Goal: Register for event/course

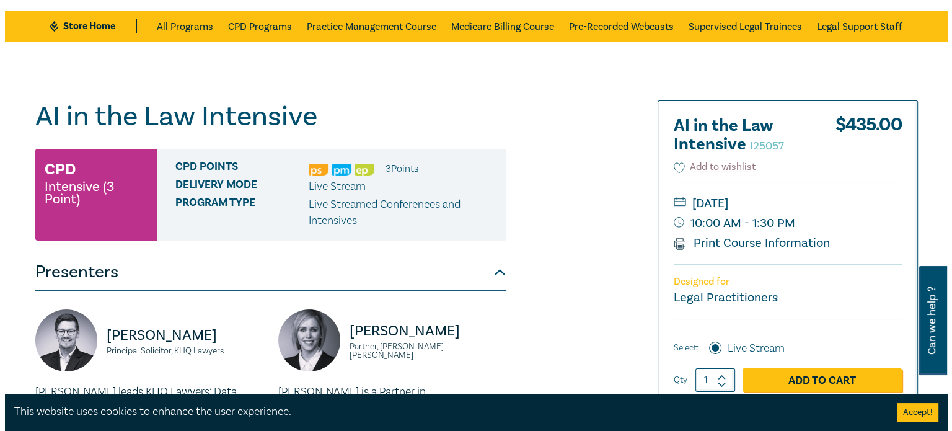
scroll to position [186, 0]
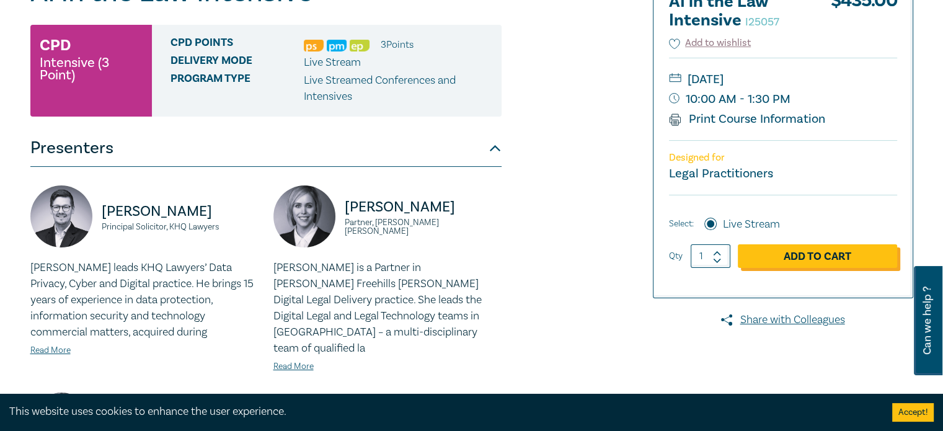
click at [840, 262] on link "Add to Cart" at bounding box center [817, 256] width 159 height 24
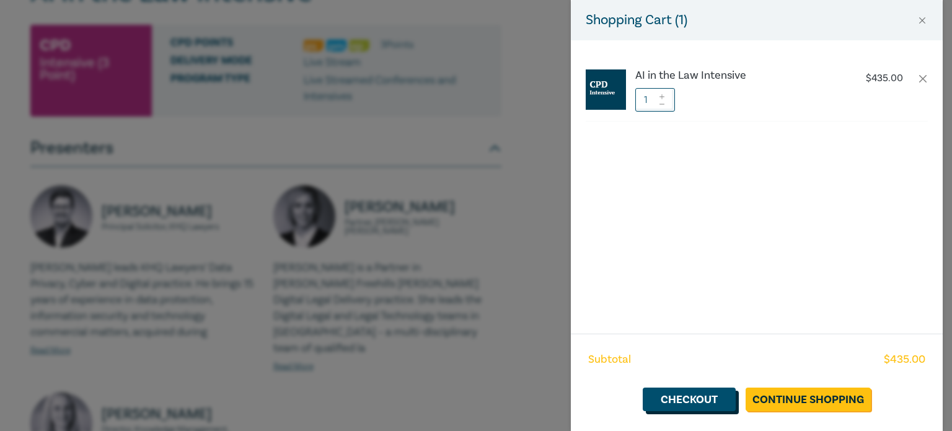
click at [699, 404] on link "Checkout" at bounding box center [689, 400] width 93 height 24
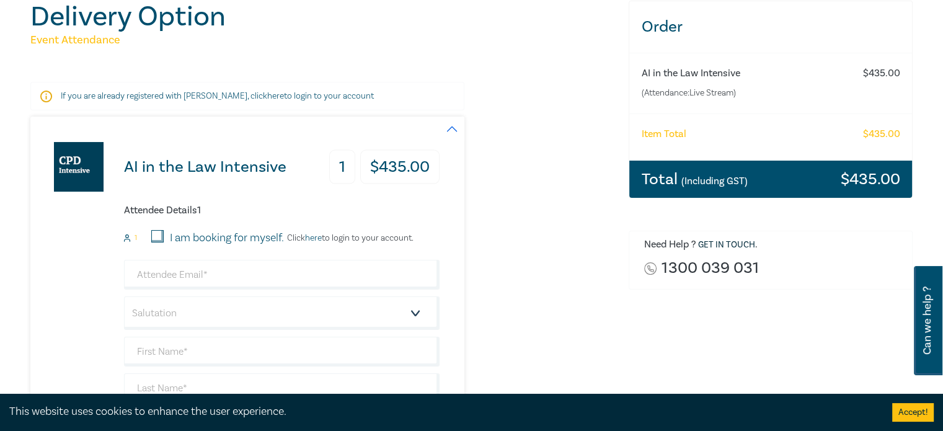
scroll to position [186, 0]
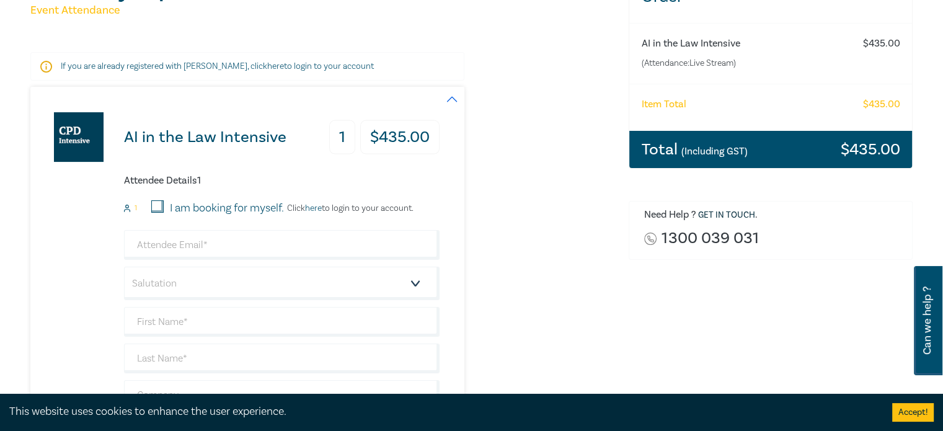
click at [160, 208] on input "I am booking for myself." at bounding box center [157, 206] width 12 height 12
checkbox input "true"
click at [234, 247] on input "email" at bounding box center [282, 245] width 316 height 30
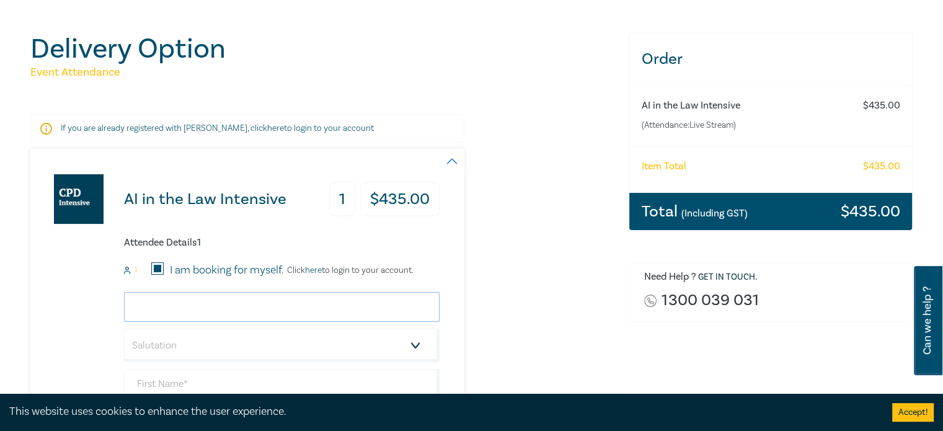
scroll to position [248, 0]
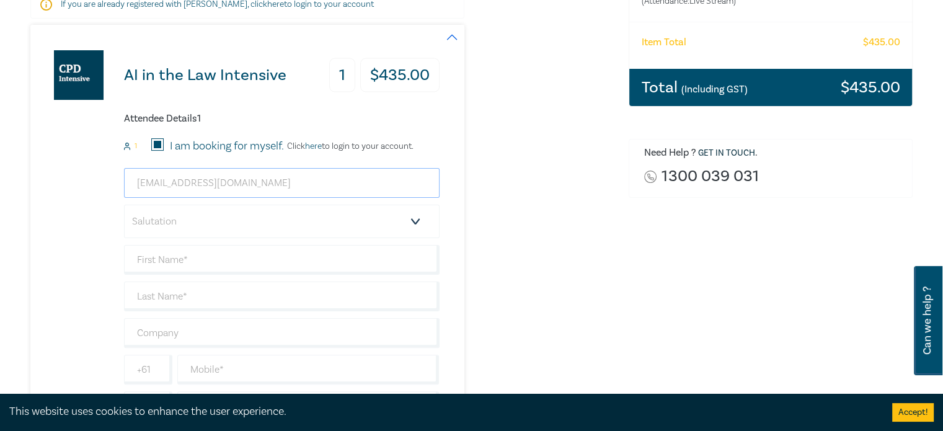
type input "rohanrz@yahoo.com.au"
click at [238, 228] on select "Salutation Mr. Mrs. Ms. Miss Dr. Prof. Other" at bounding box center [282, 221] width 316 height 33
select select "Mr."
click at [124, 205] on select "Salutation Mr. Mrs. Ms. Miss Dr. Prof. Other" at bounding box center [282, 221] width 316 height 33
click at [219, 261] on input "text" at bounding box center [282, 260] width 316 height 30
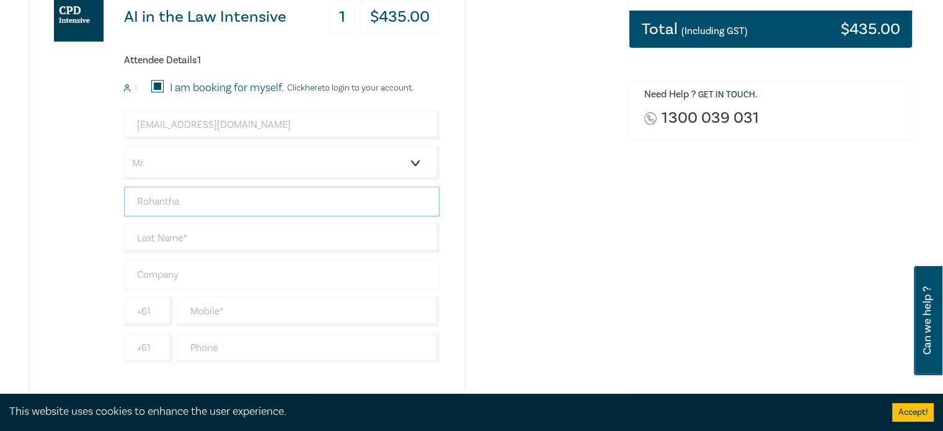
scroll to position [310, 0]
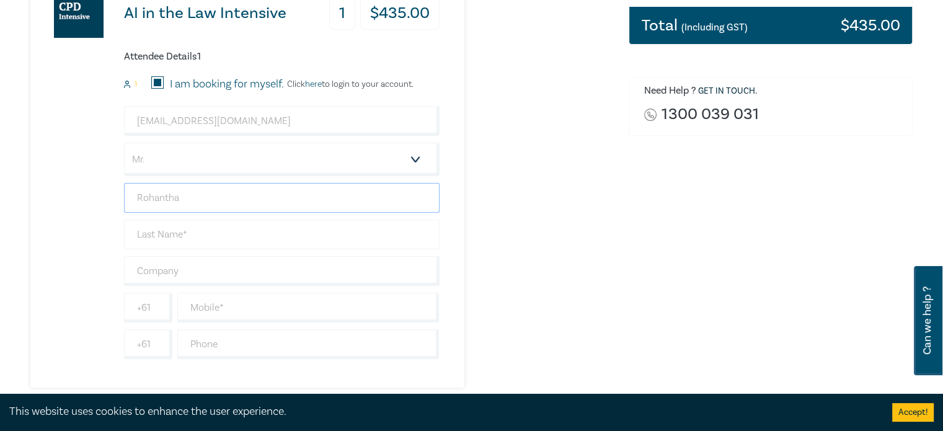
type input "Rohantha"
click at [164, 237] on input "text" at bounding box center [282, 234] width 316 height 30
type input "Ratnayake"
click at [228, 272] on input "text" at bounding box center [282, 271] width 316 height 30
type input "Metron Lawyers"
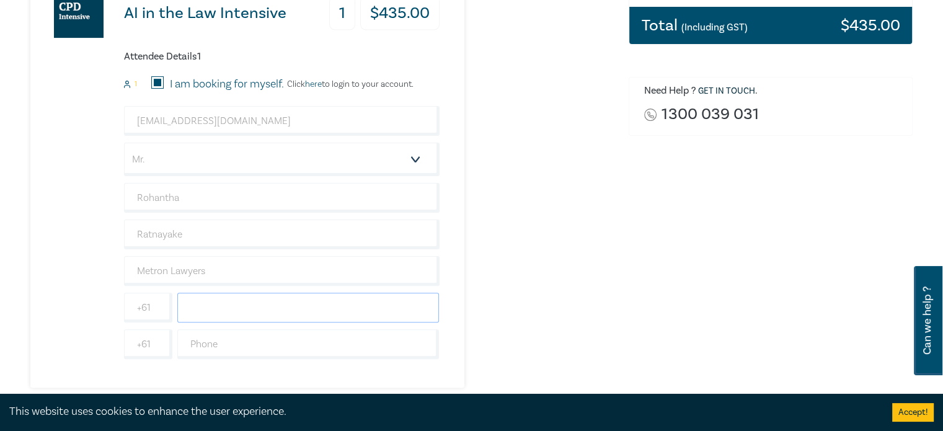
click at [240, 308] on input "text" at bounding box center [308, 308] width 262 height 30
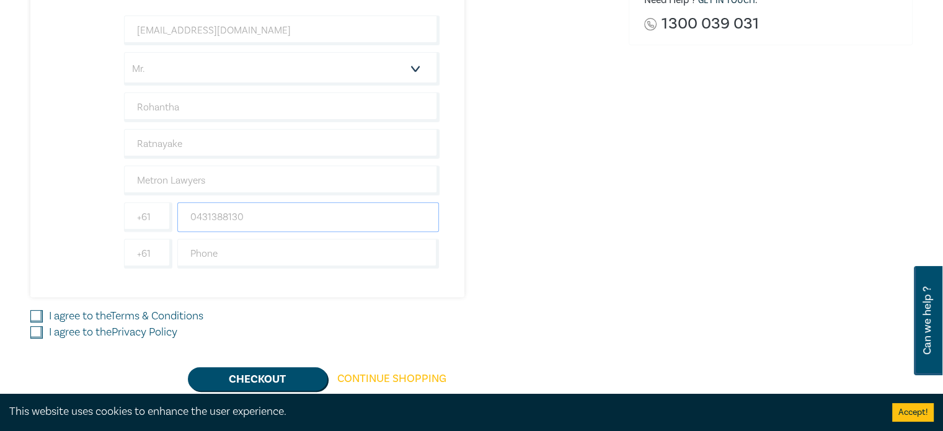
scroll to position [496, 0]
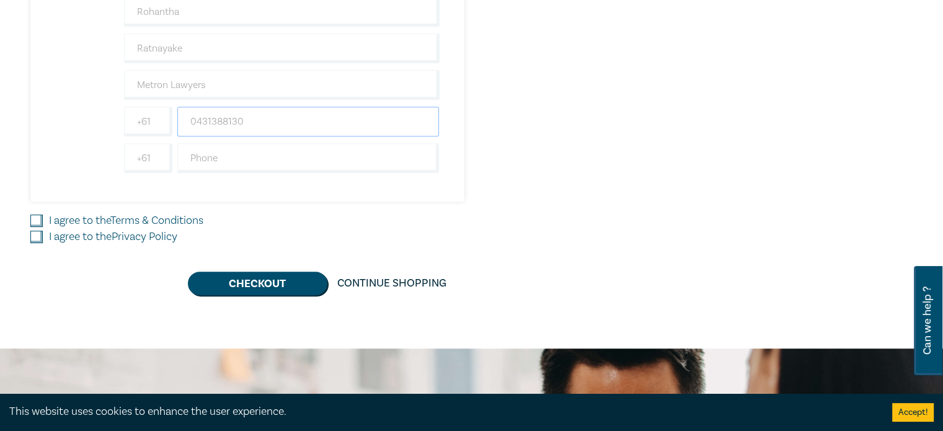
type input "0431388130"
click at [35, 222] on input "I agree to the Terms & Conditions" at bounding box center [36, 221] width 12 height 12
checkbox input "true"
click at [37, 235] on input "I agree to the Privacy Policy" at bounding box center [36, 237] width 12 height 12
checkbox input "true"
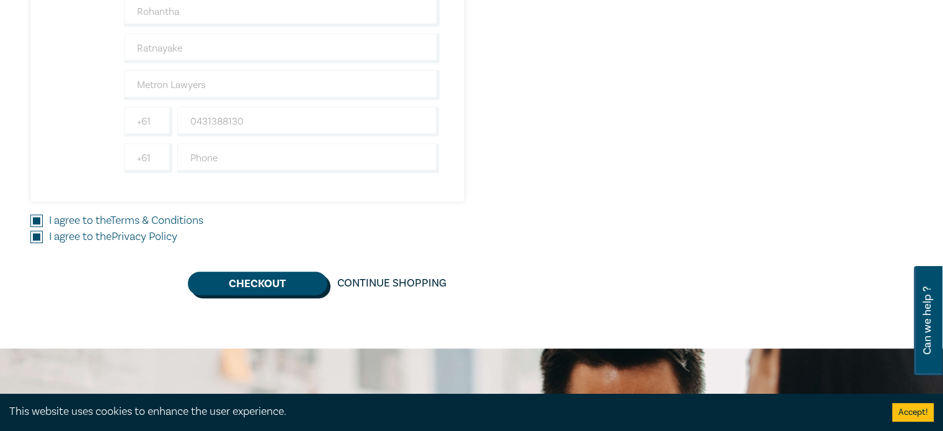
click at [279, 286] on button "Checkout" at bounding box center [258, 284] width 140 height 24
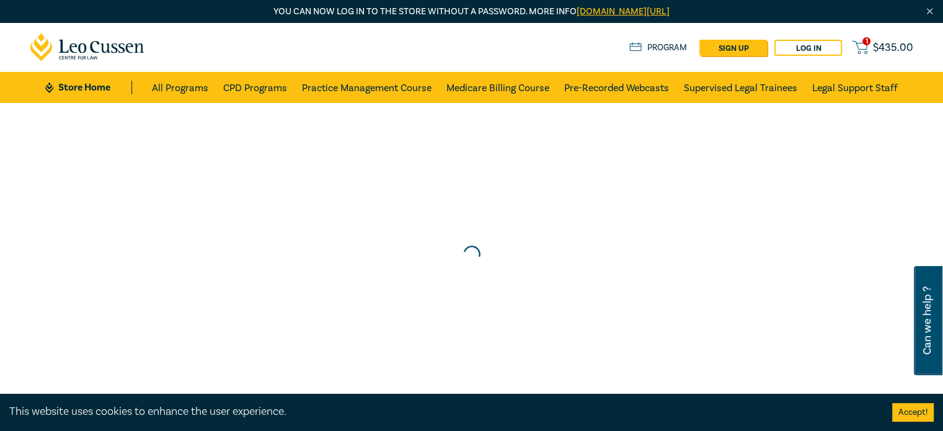
scroll to position [0, 0]
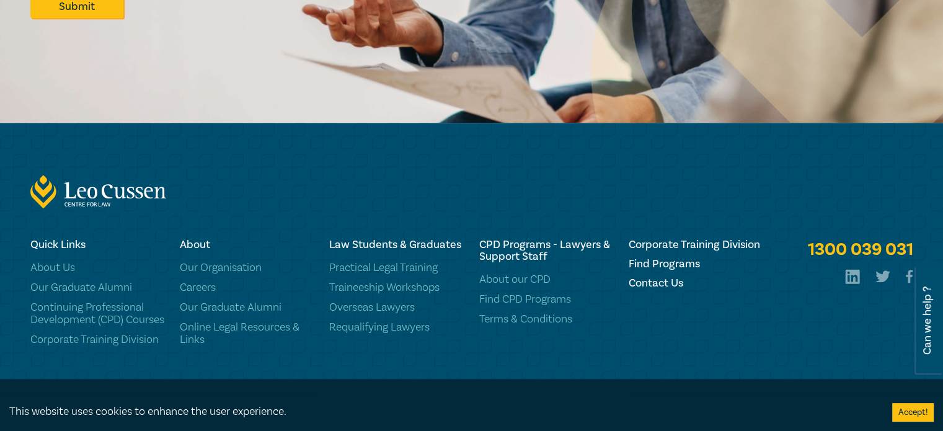
scroll to position [1416, 0]
